Goal: Information Seeking & Learning: Check status

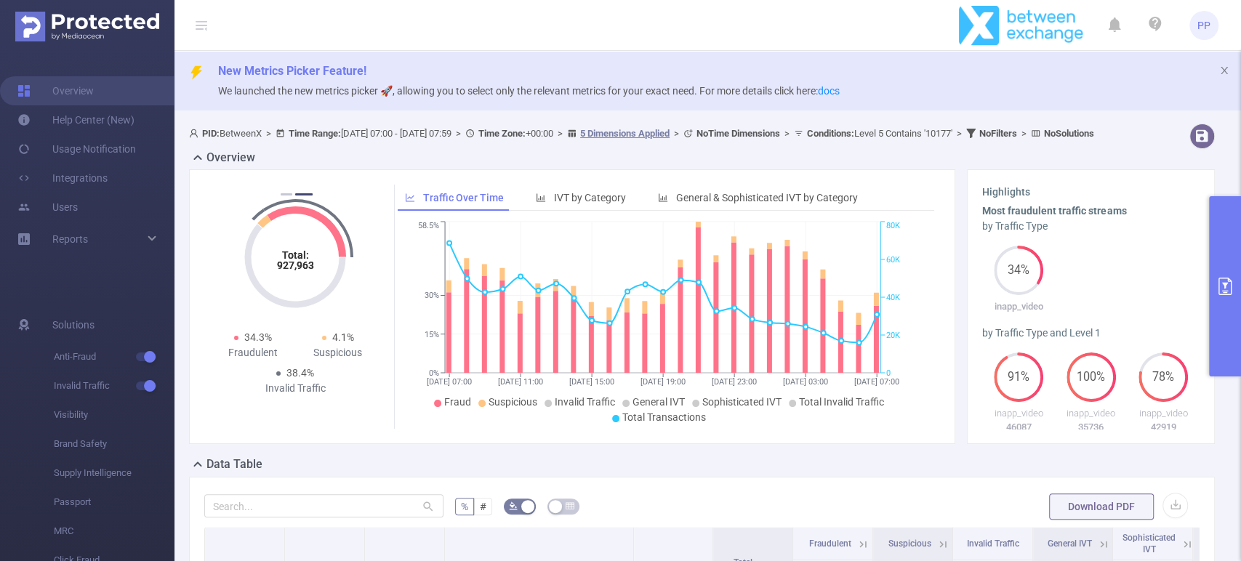
scroll to position [403, 0]
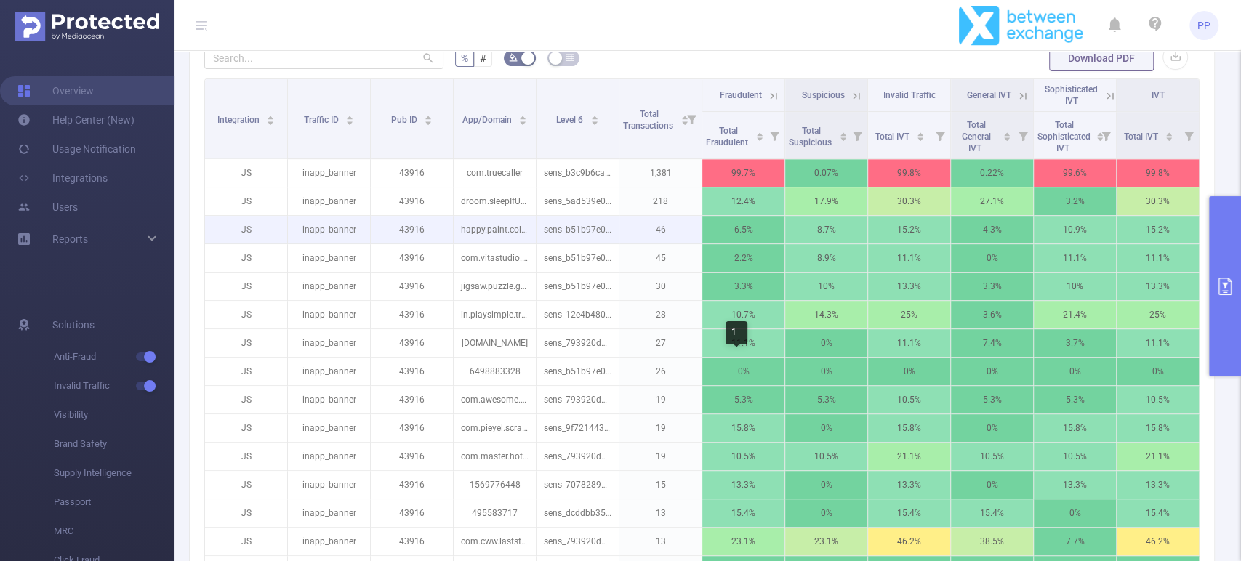
scroll to position [390, 0]
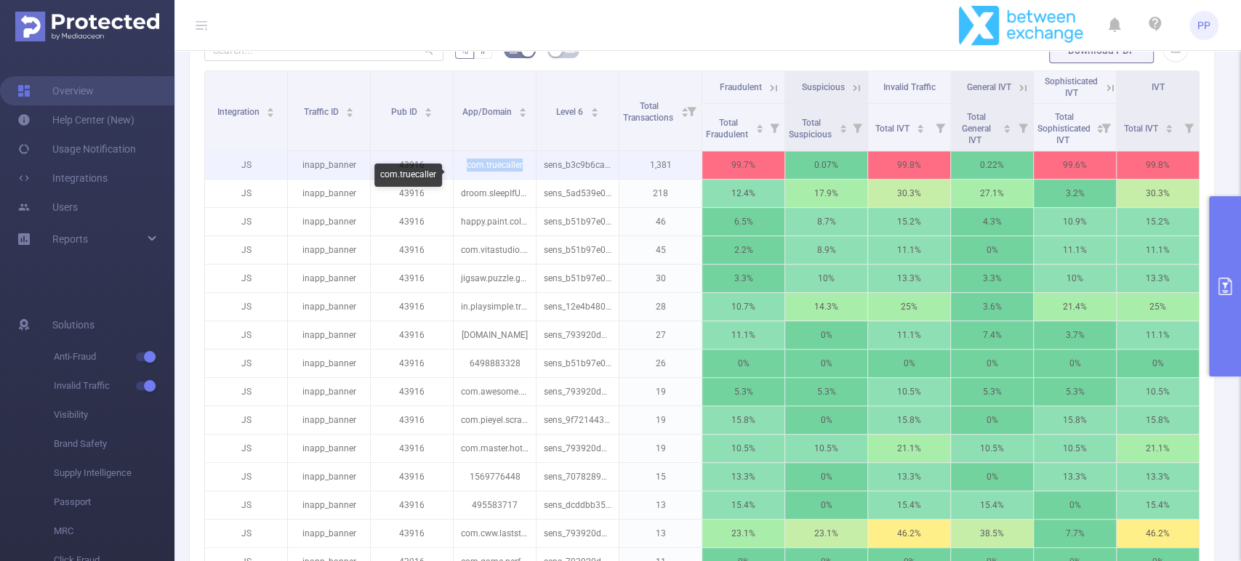
drag, startPoint x: 464, startPoint y: 178, endPoint x: 519, endPoint y: 178, distance: 55.2
click at [519, 178] on p "com.truecaller" at bounding box center [495, 165] width 82 height 28
copy p "com.truecaller"
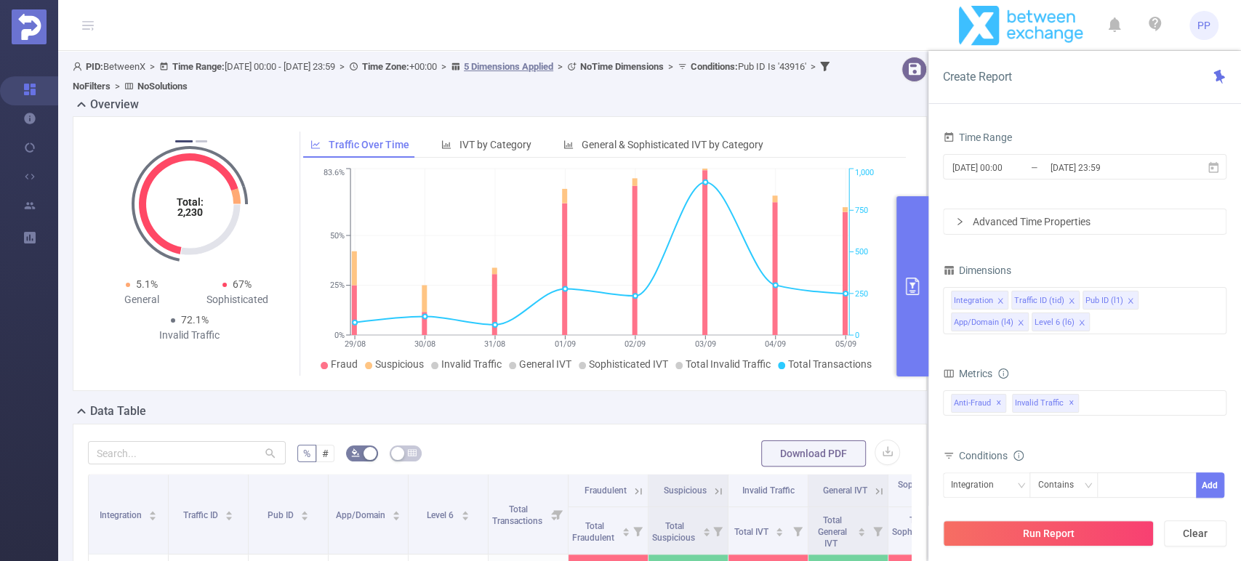
click at [919, 283] on icon "primary" at bounding box center [912, 286] width 17 height 17
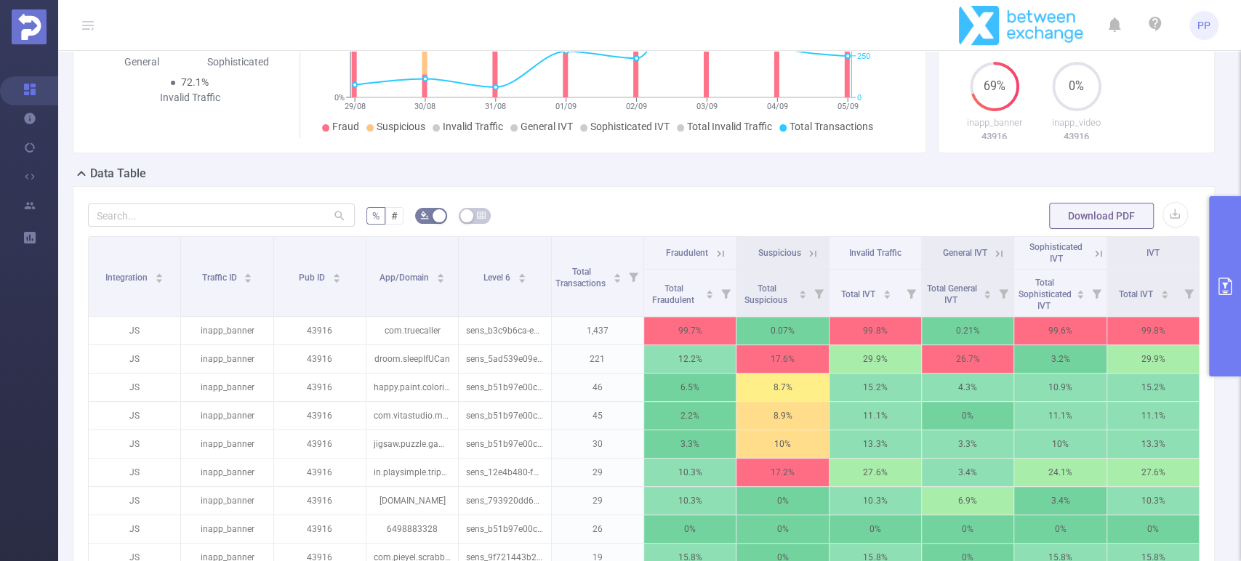
scroll to position [323, 0]
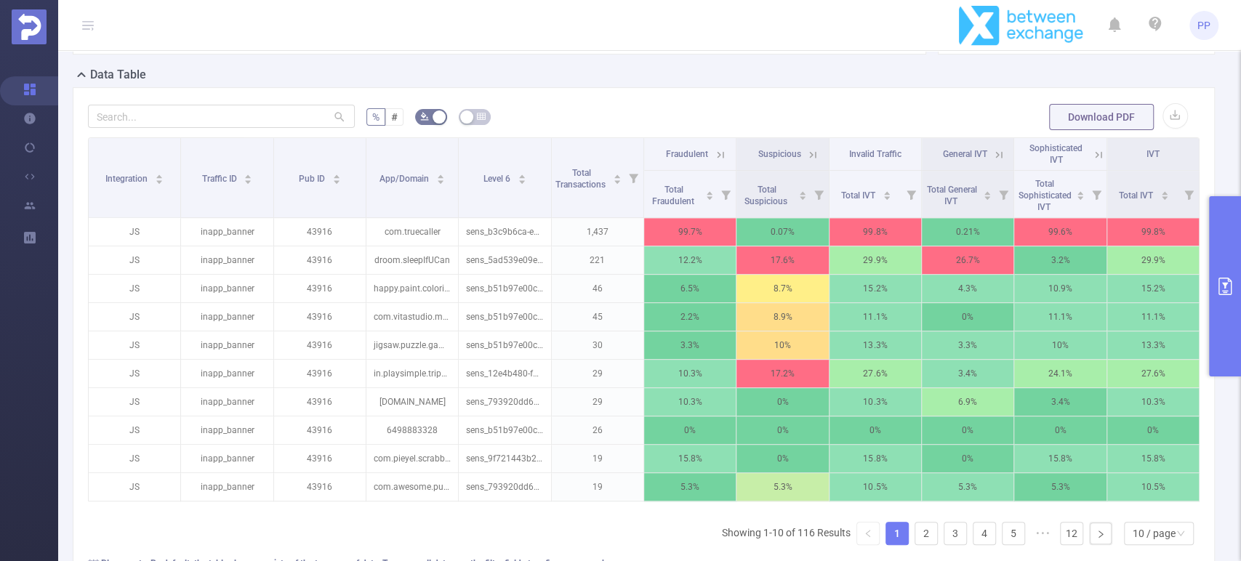
click at [1223, 284] on icon "primary" at bounding box center [1224, 286] width 13 height 17
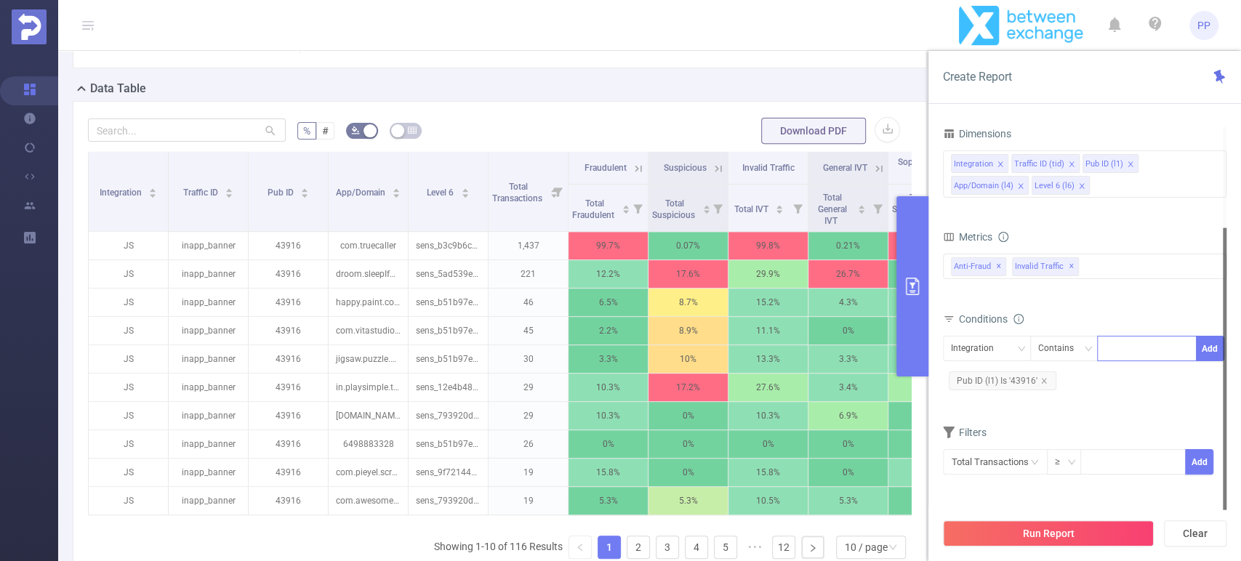
click at [1124, 358] on div at bounding box center [1147, 349] width 84 height 24
paste input "com.truecaller"
type input "com.truecaller"
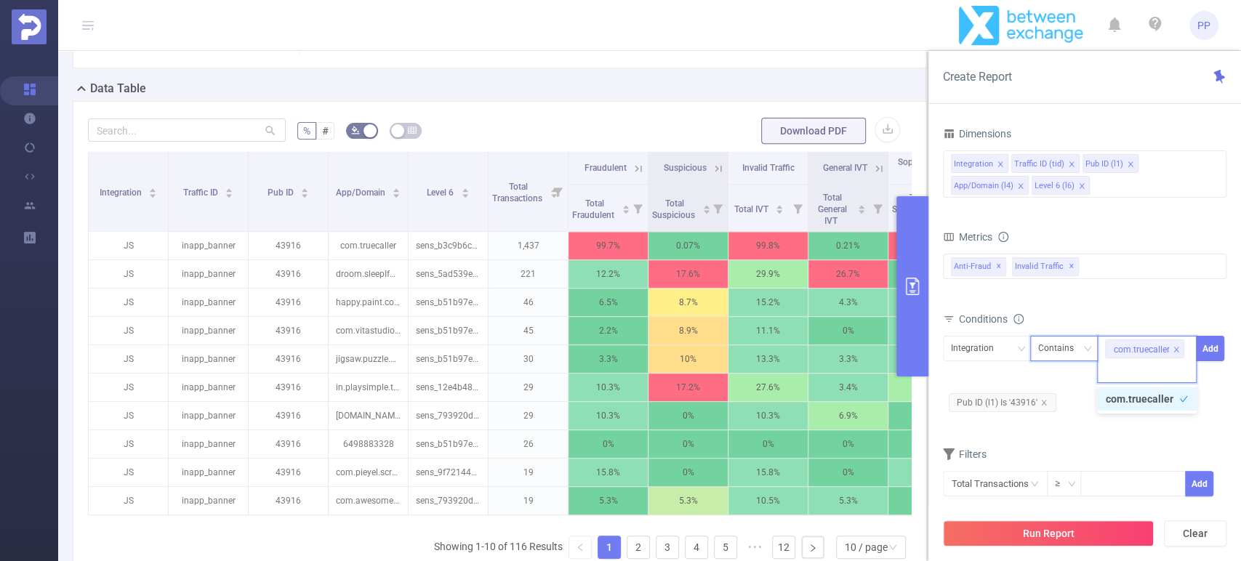
click at [1074, 348] on div "Contains" at bounding box center [1061, 349] width 46 height 24
click at [1065, 396] on li "Is" at bounding box center [1077, 401] width 97 height 23
click at [974, 342] on div "Integration" at bounding box center [977, 349] width 53 height 24
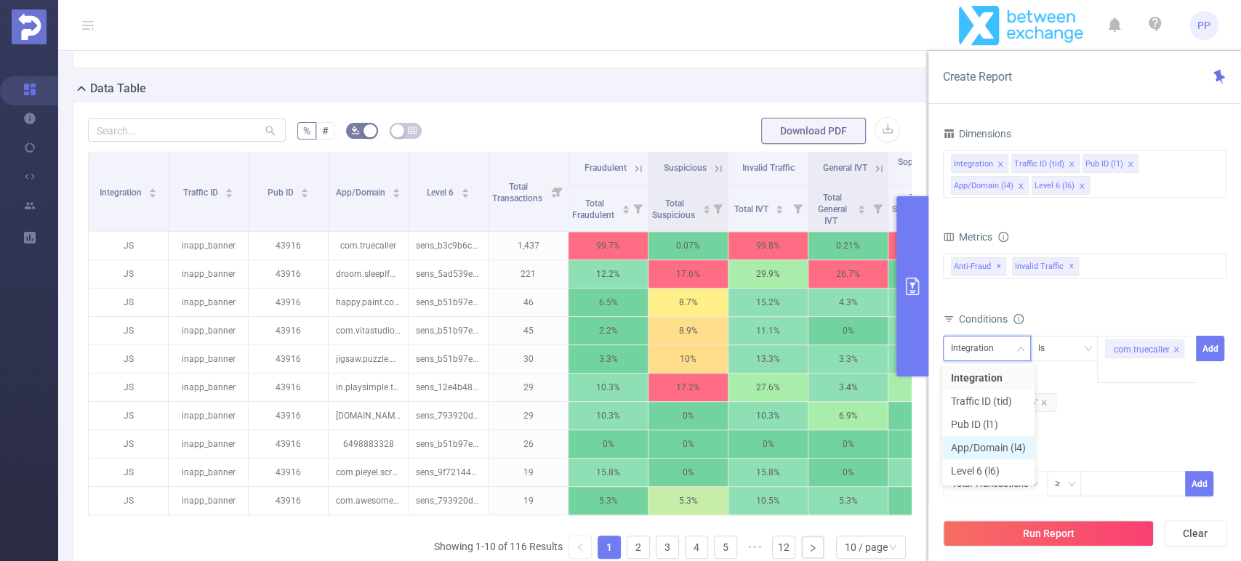
click at [995, 446] on li "App/Domain (l4)" at bounding box center [988, 447] width 92 height 23
click at [1042, 399] on icon "icon: close" at bounding box center [1043, 402] width 7 height 7
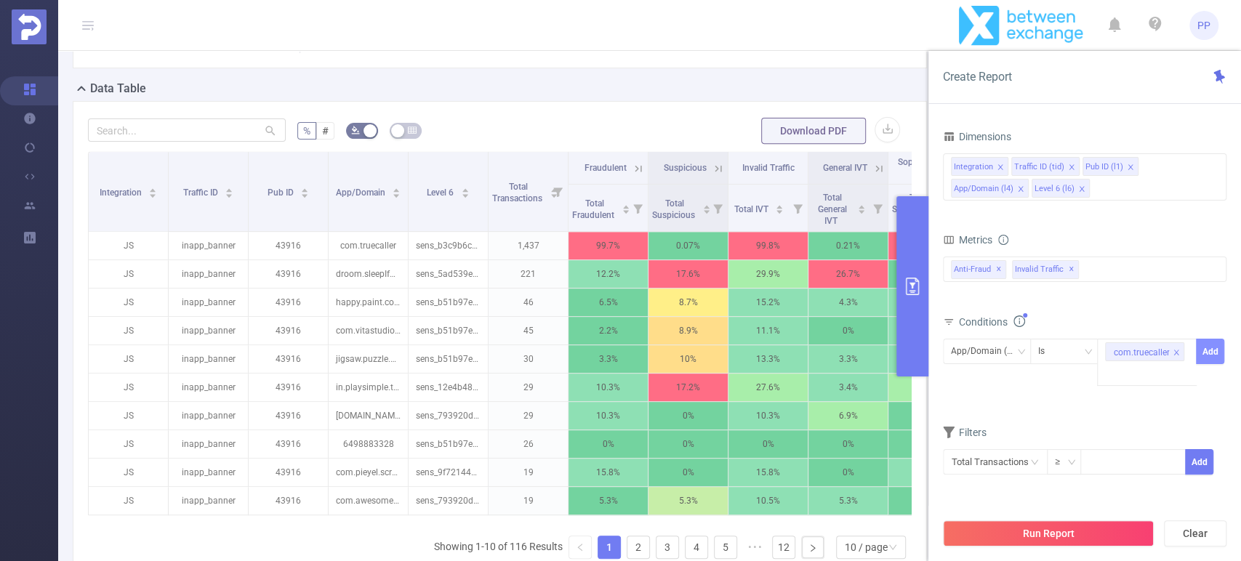
click at [1210, 349] on button "Add" at bounding box center [1210, 351] width 28 height 25
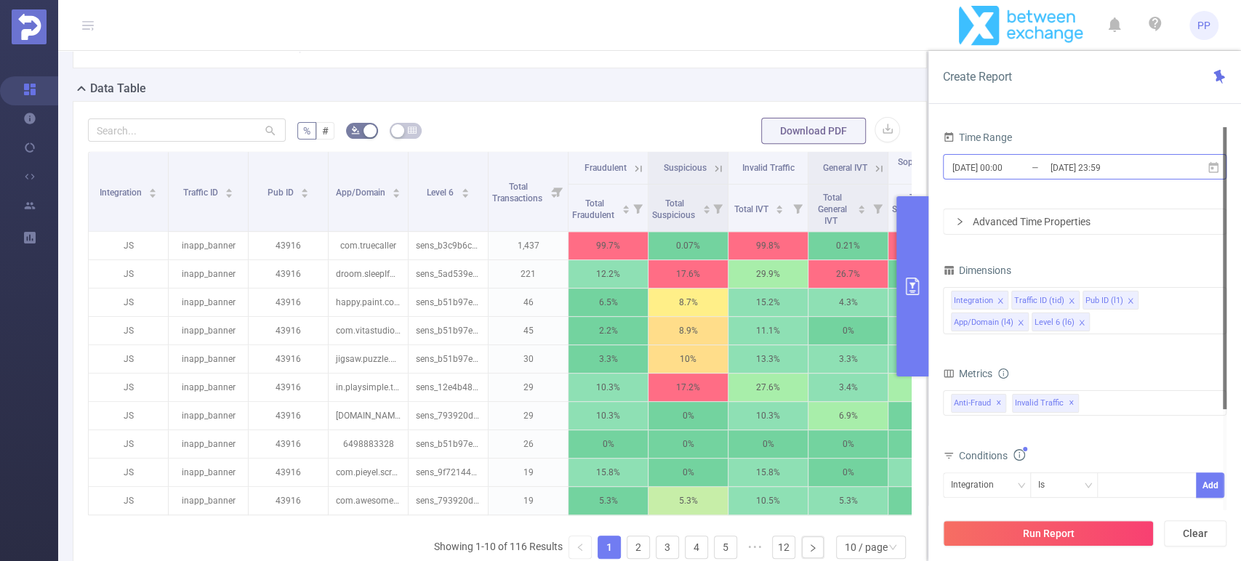
click at [1093, 172] on input "[DATE] 23:59" at bounding box center [1108, 168] width 118 height 20
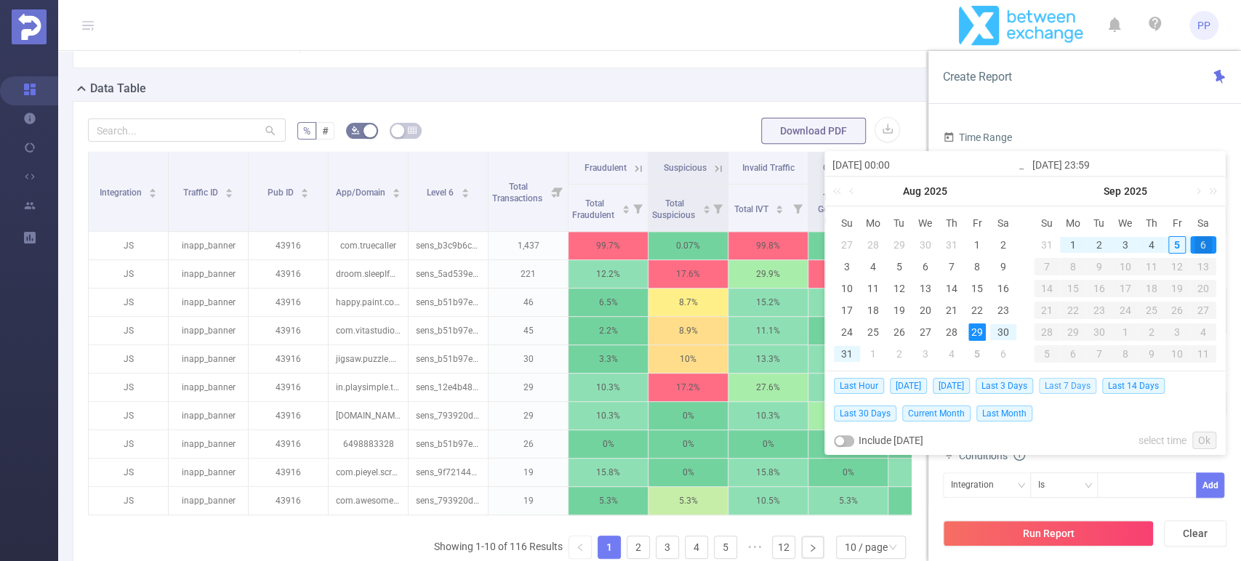
click at [1079, 391] on span "Last 7 Days" at bounding box center [1067, 386] width 57 height 16
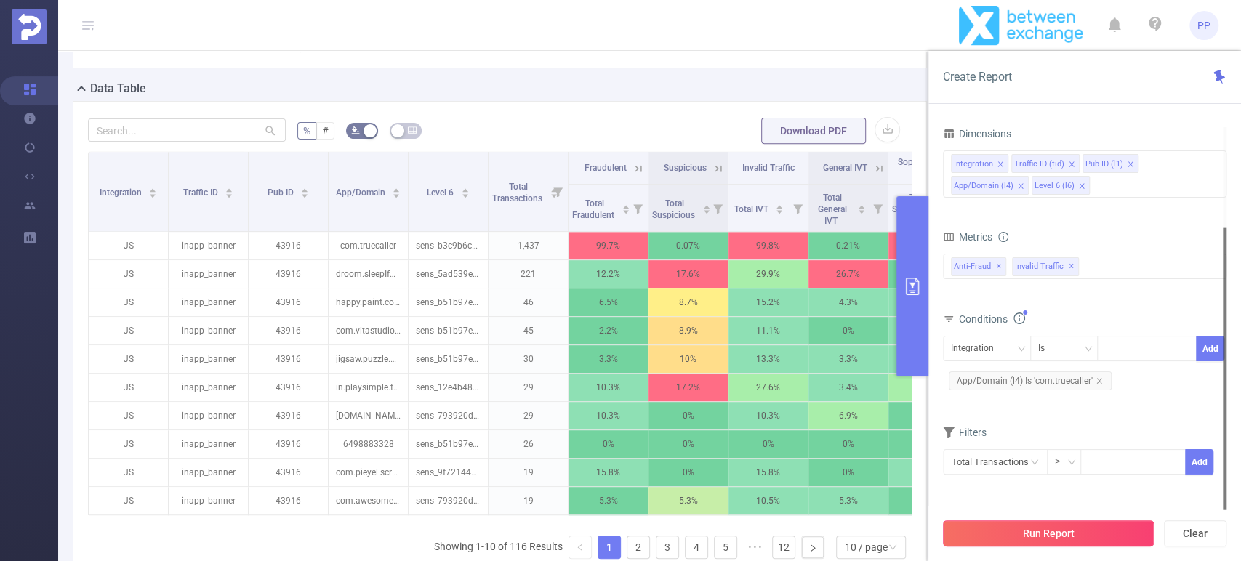
click at [1075, 529] on button "Run Report" at bounding box center [1048, 533] width 211 height 26
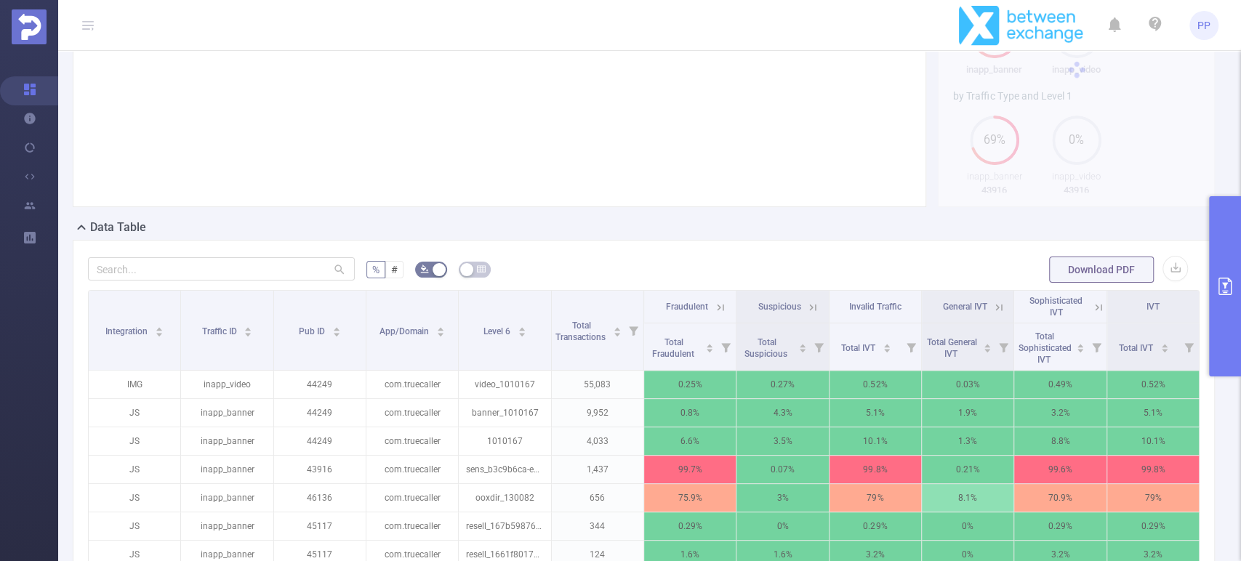
scroll to position [491, 0]
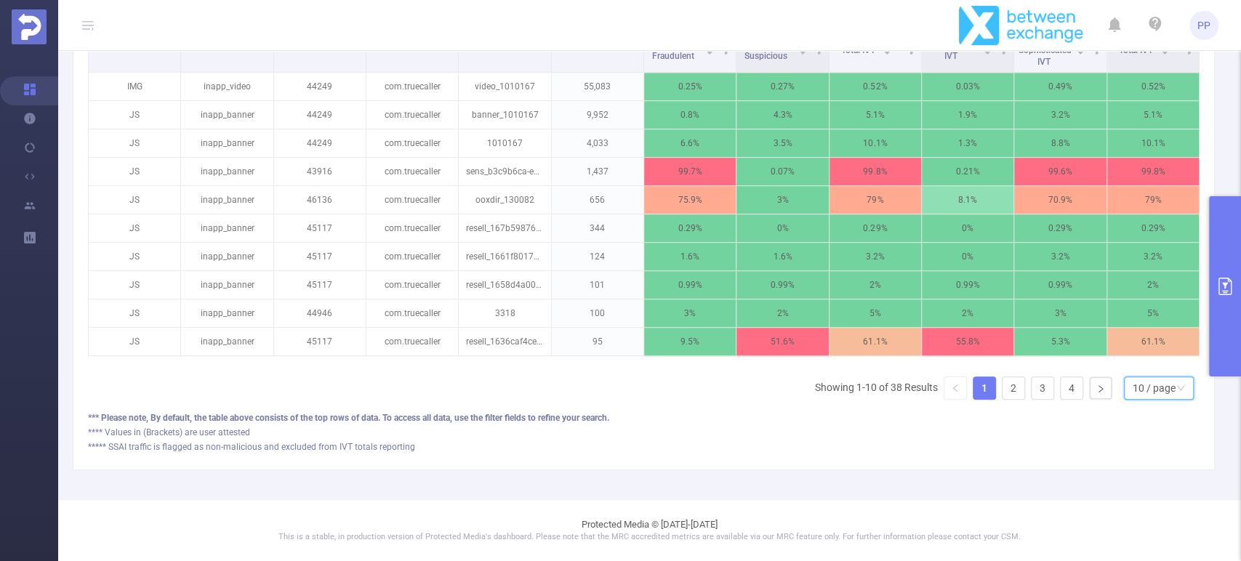
click at [1138, 385] on div "10 / page" at bounding box center [1154, 388] width 43 height 22
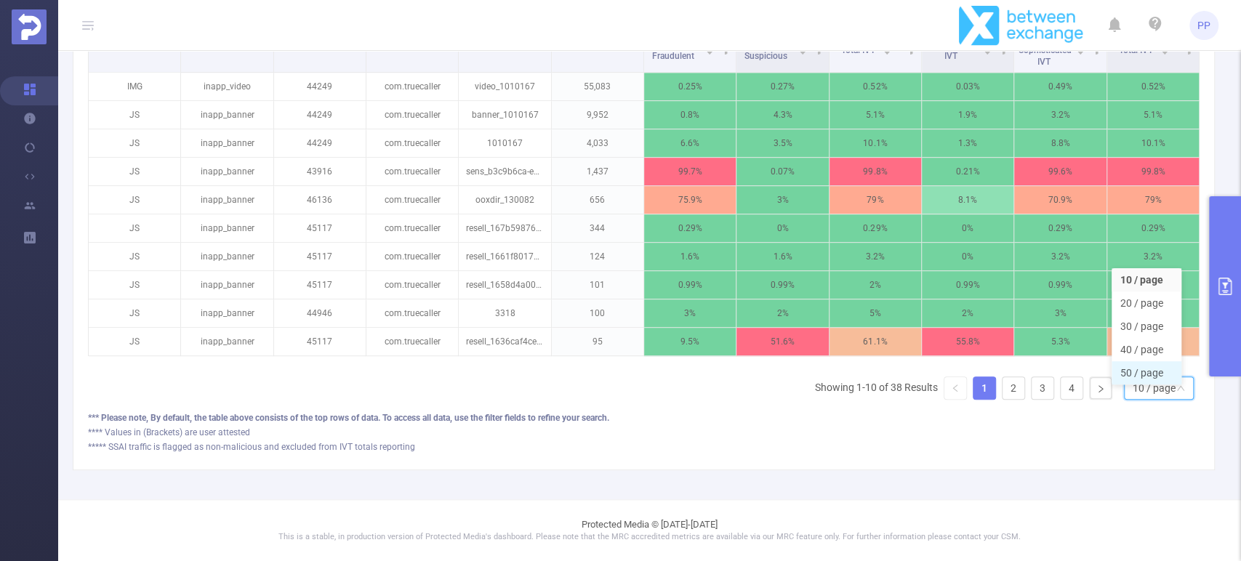
click at [1135, 366] on li "50 / page" at bounding box center [1147, 372] width 70 height 23
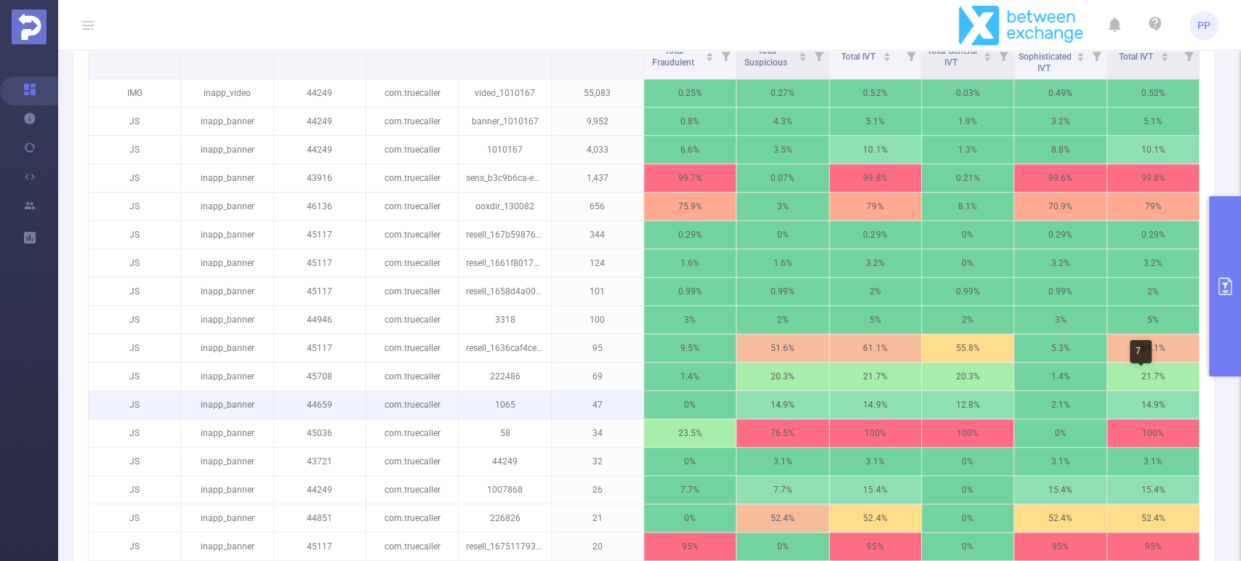
scroll to position [411, 0]
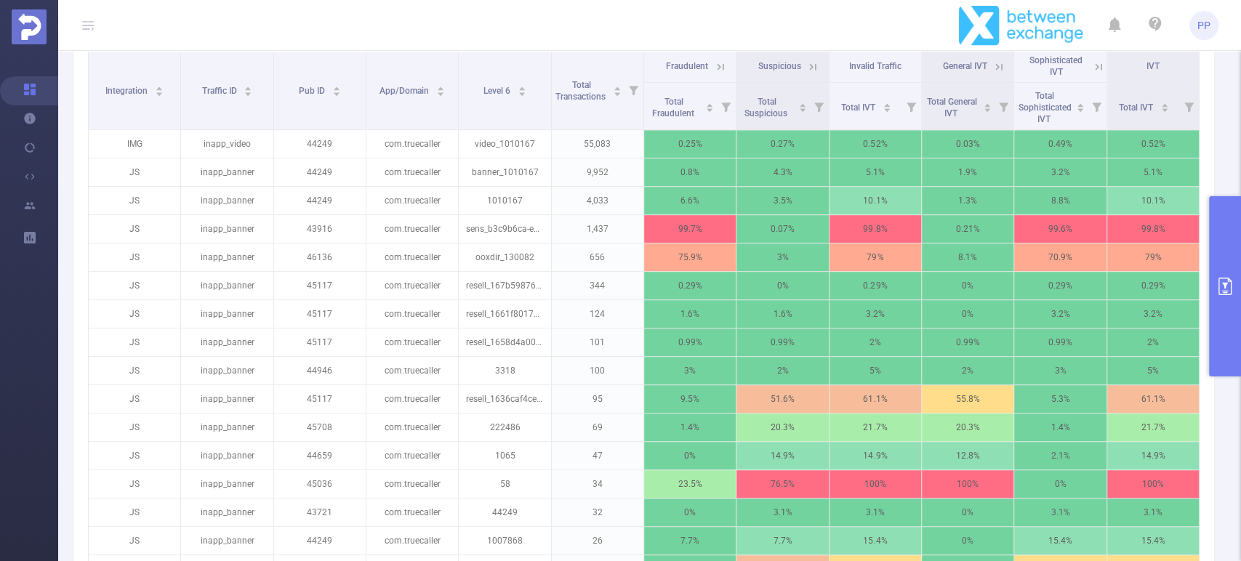
click at [715, 73] on icon at bounding box center [720, 66] width 13 height 13
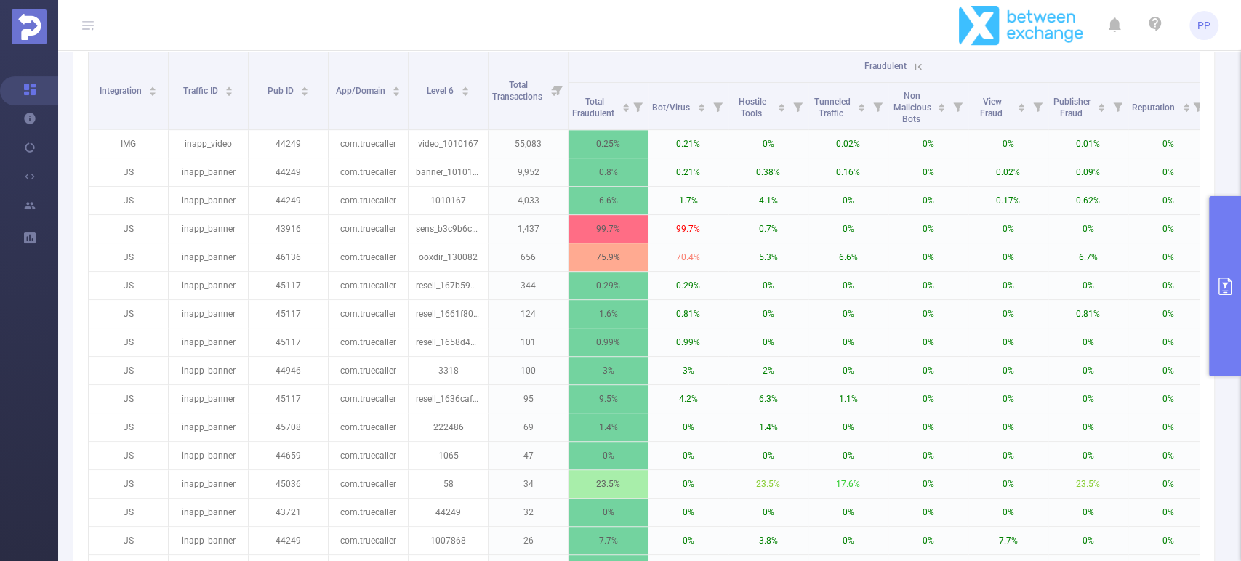
scroll to position [417, 0]
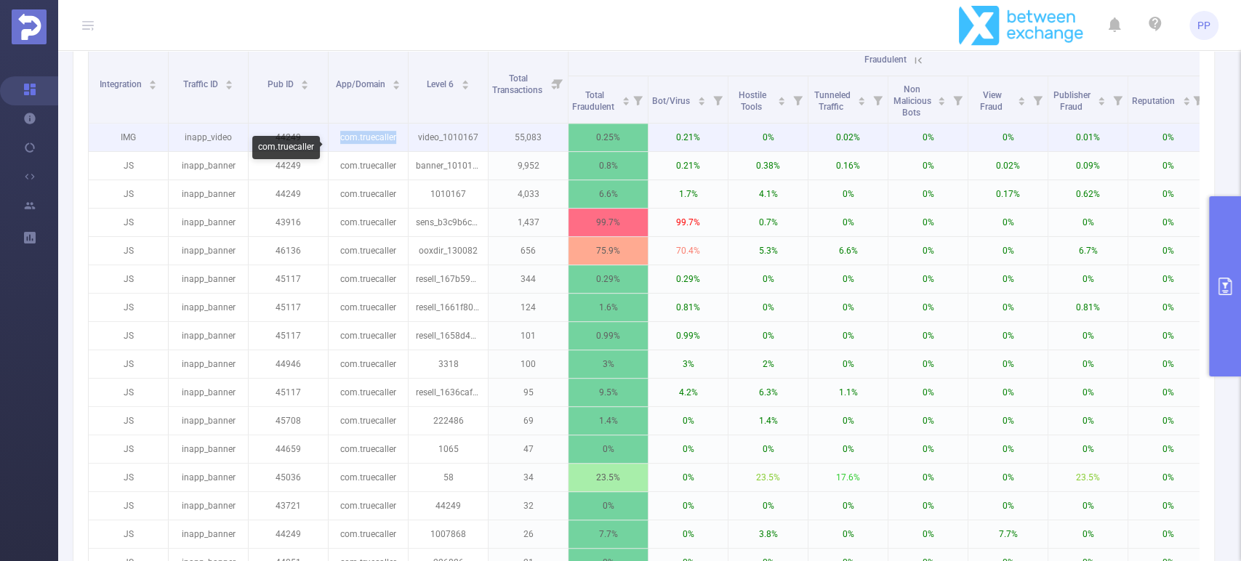
copy p "com.truecaller"
drag, startPoint x: 334, startPoint y: 152, endPoint x: 395, endPoint y: 148, distance: 61.2
click at [395, 148] on p "com.truecaller" at bounding box center [368, 138] width 79 height 28
